Goal: Information Seeking & Learning: Learn about a topic

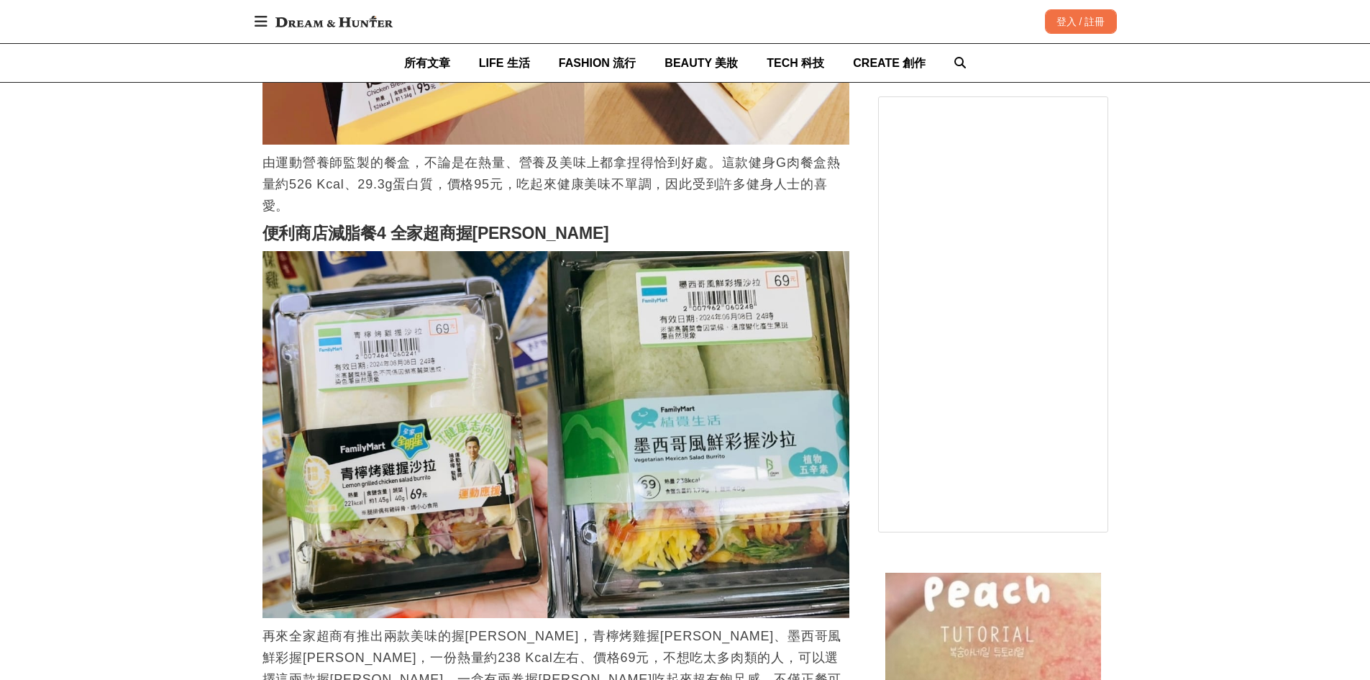
scroll to position [2301, 0]
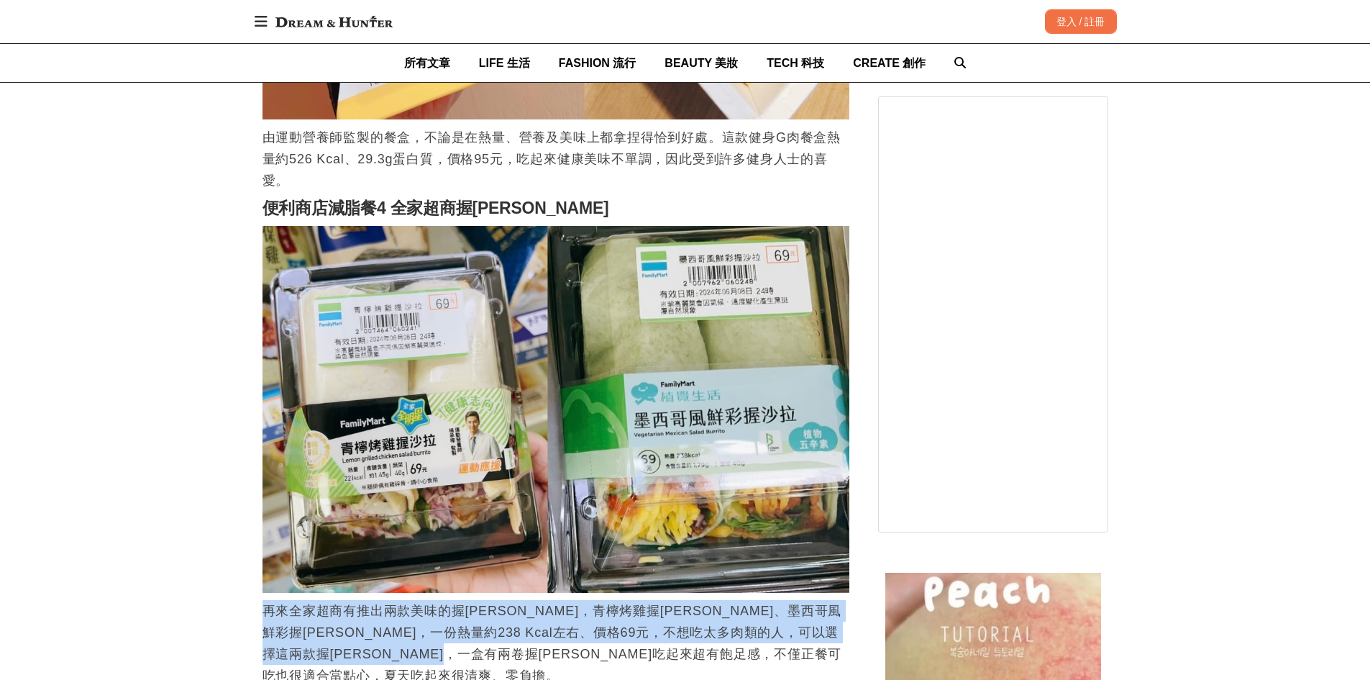
drag, startPoint x: 265, startPoint y: 591, endPoint x: 683, endPoint y: 631, distance: 420.4
click at [683, 631] on p "再來全家超商有推出兩款美味的握[PERSON_NAME]，青檸烤雞握[PERSON_NAME]、墨西哥風鮮彩握[PERSON_NAME]，一份熱量約238 K…" at bounding box center [555, 643] width 587 height 86
click at [687, 633] on p "再來全家超商有推出兩款美味的握[PERSON_NAME]，青檸烤雞握[PERSON_NAME]、墨西哥風鮮彩握[PERSON_NAME]，一份熱量約238 K…" at bounding box center [555, 643] width 587 height 86
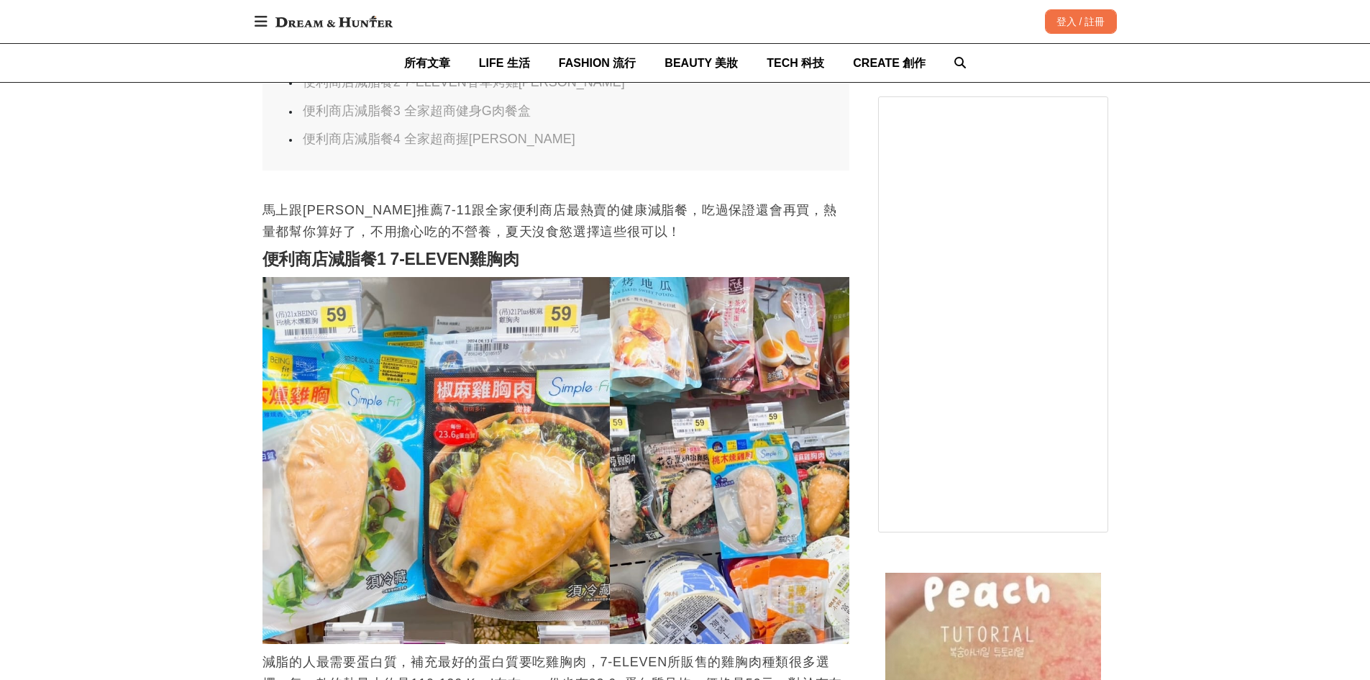
scroll to position [1007, 0]
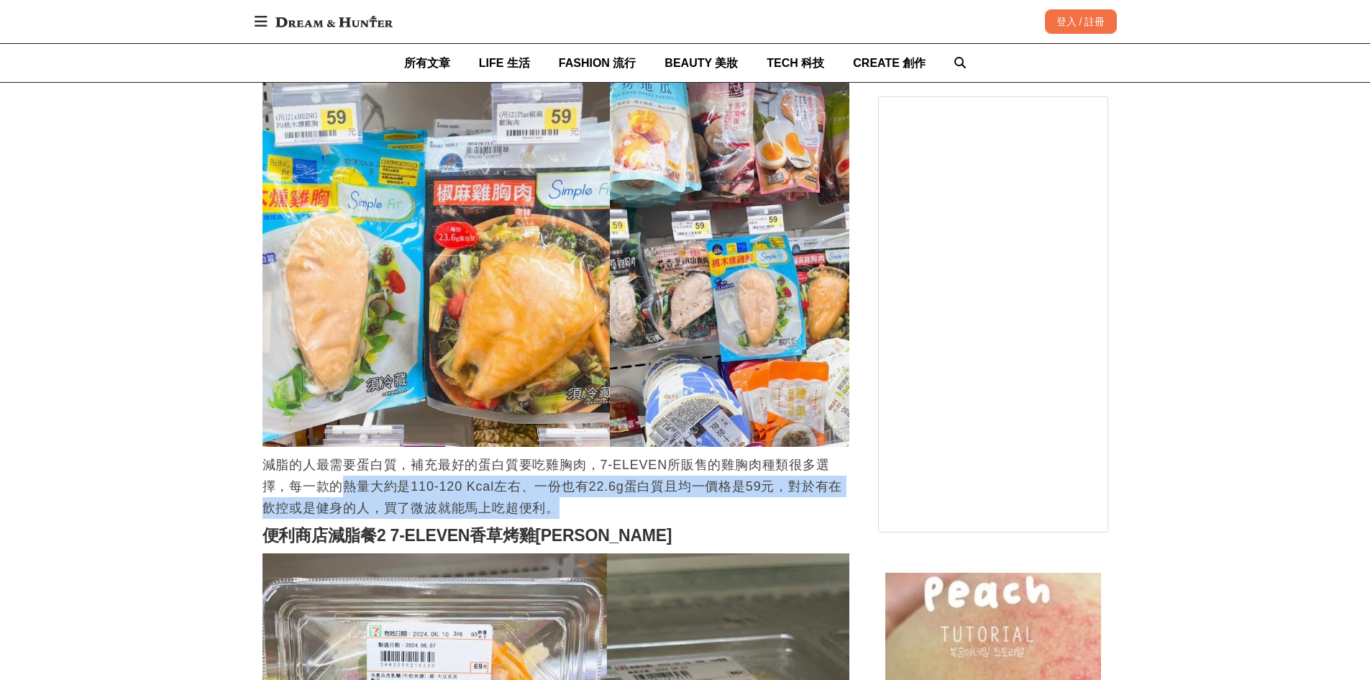
drag, startPoint x: 337, startPoint y: 496, endPoint x: 675, endPoint y: 500, distance: 338.0
click at [666, 501] on p "減脂的人最需要蛋白質，補充最好的蛋白質要吃雞胸肉，7-ELEVEN所販售的雞胸肉種類很多選擇，每一款的熱量大約是110-120 Kcal左右、一份也有22.6…" at bounding box center [555, 486] width 587 height 65
click at [678, 499] on p "減脂的人最需要蛋白質，補充最好的蛋白質要吃雞胸肉，7-ELEVEN所販售的雞胸肉種類很多選擇，每一款的熱量大約是110-120 Kcal左右、一份也有22.6…" at bounding box center [555, 486] width 587 height 65
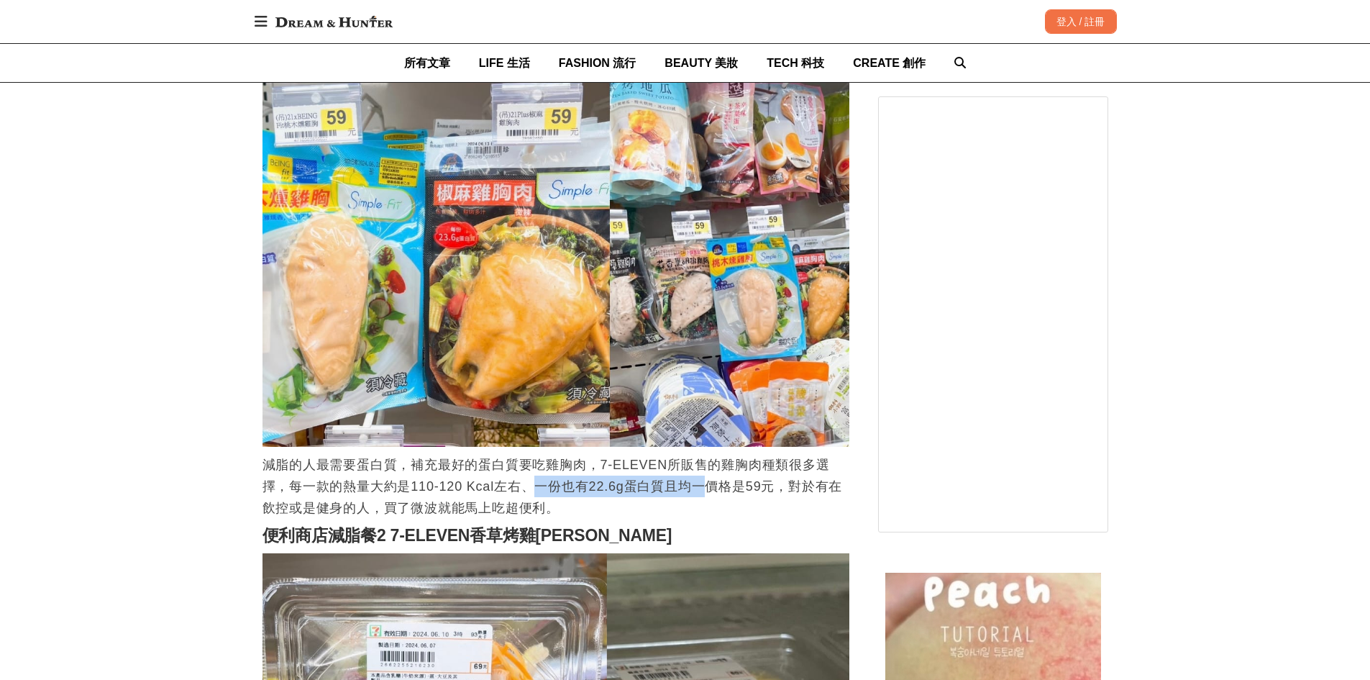
drag, startPoint x: 540, startPoint y: 491, endPoint x: 708, endPoint y: 491, distance: 168.3
click at [708, 491] on p "減脂的人最需要蛋白質，補充最好的蛋白質要吃雞胸肉，7-ELEVEN所販售的雞胸肉種類很多選擇，每一款的熱量大約是110-120 Kcal左右、一份也有22.6…" at bounding box center [555, 486] width 587 height 65
click at [569, 498] on p "減脂的人最需要蛋白質，補充最好的蛋白質要吃雞胸肉，7-ELEVEN所販售的雞胸肉種類很多選擇，每一款的熱量大約是110-120 Kcal左右、一份也有22.6…" at bounding box center [555, 486] width 587 height 65
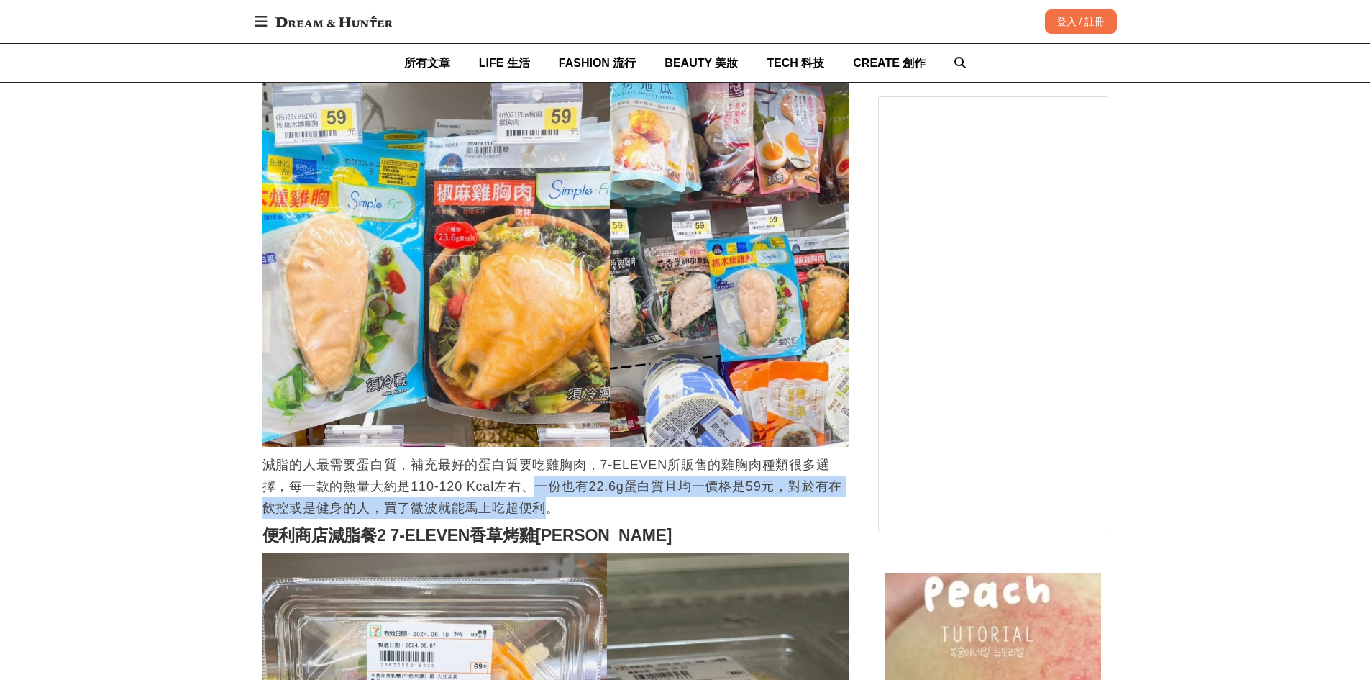
drag, startPoint x: 549, startPoint y: 514, endPoint x: 539, endPoint y: 494, distance: 22.8
click at [539, 494] on p "減脂的人最需要蛋白質，補充最好的蛋白質要吃雞胸肉，7-ELEVEN所販售的雞胸肉種類很多選擇，每一款的熱量大約是110-120 Kcal左右、一份也有22.6…" at bounding box center [555, 486] width 587 height 65
click at [549, 499] on p "減脂的人最需要蛋白質，補充最好的蛋白質要吃雞胸肉，7-ELEVEN所販售的雞胸肉種類很多選擇，每一款的熱量大約是110-120 Kcal左右、一份也有22.6…" at bounding box center [555, 486] width 587 height 65
drag, startPoint x: 536, startPoint y: 488, endPoint x: 549, endPoint y: 506, distance: 22.0
click at [549, 506] on p "減脂的人最需要蛋白質，補充最好的蛋白質要吃雞胸肉，7-ELEVEN所販售的雞胸肉種類很多選擇，每一款的熱量大約是110-120 Kcal左右、一份也有22.6…" at bounding box center [555, 486] width 587 height 65
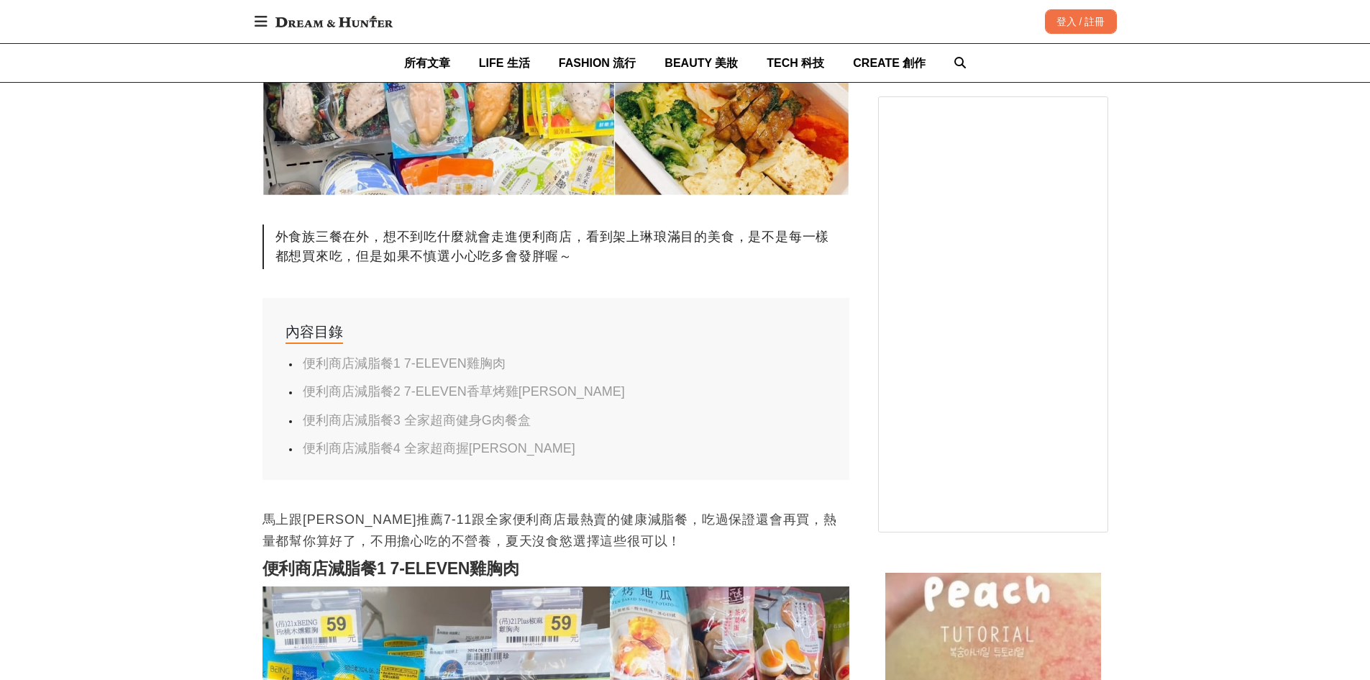
scroll to position [503, 0]
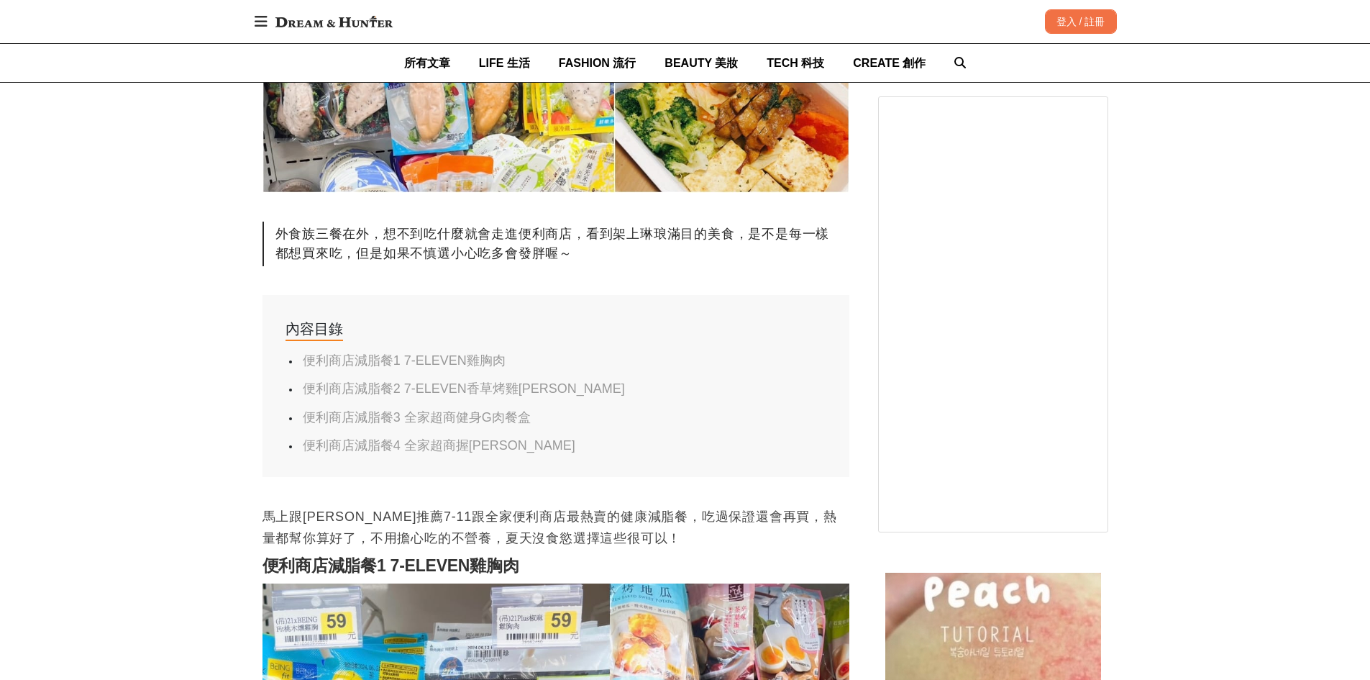
click at [555, 534] on p "馬上跟[PERSON_NAME]推薦7-11跟全家便利商店最熱賣的健康減脂餐，吃過保證還會再買，熱量都幫你算好了，不用擔心吃的不營養，夏天沒食慾選擇這些很可以！" at bounding box center [555, 527] width 587 height 43
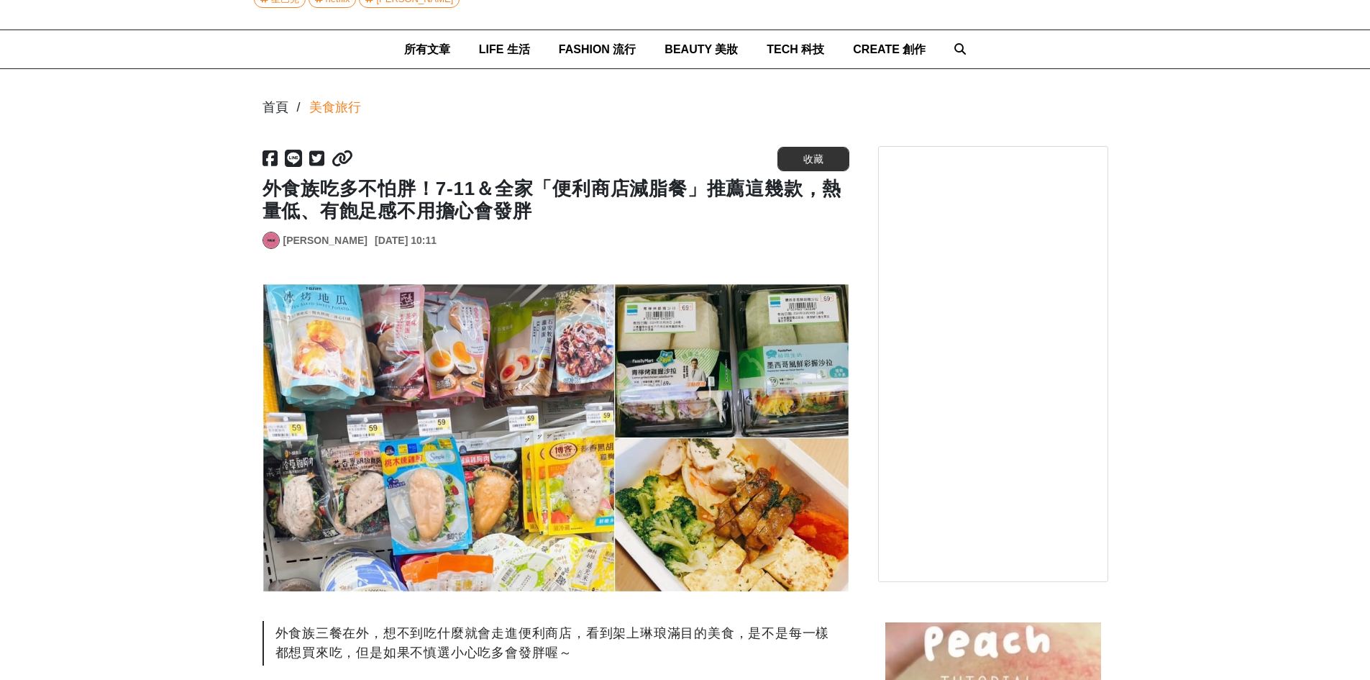
scroll to position [0, 0]
